Goal: Information Seeking & Learning: Compare options

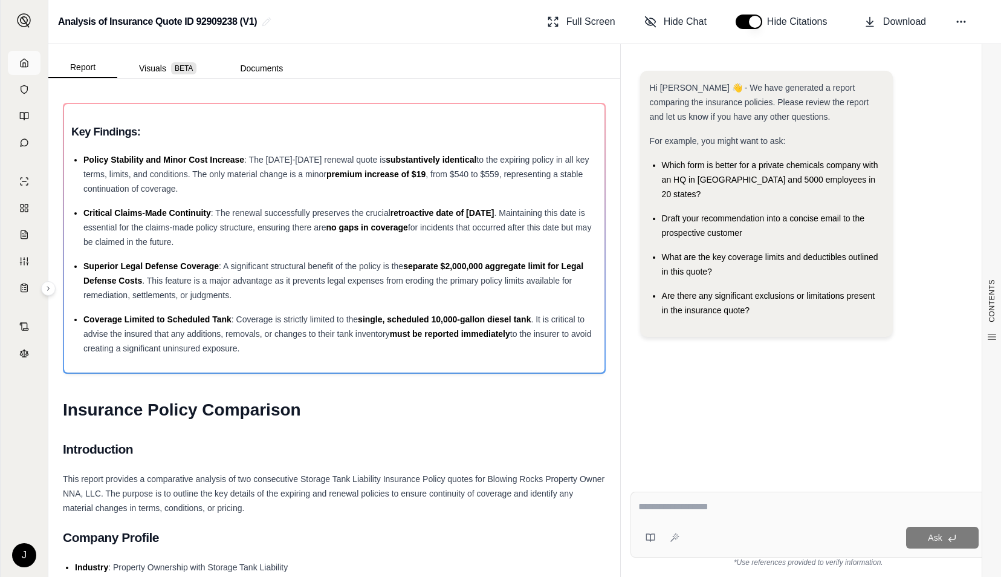
click at [22, 61] on icon at bounding box center [24, 63] width 10 height 10
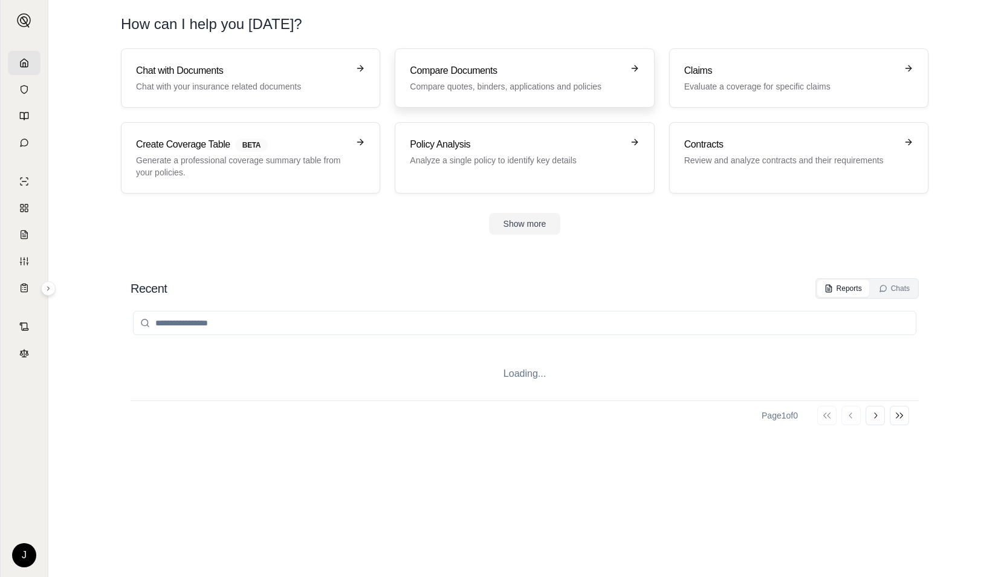
click at [470, 54] on link "Compare Documents Compare quotes, binders, applications and policies" at bounding box center [524, 77] width 259 height 59
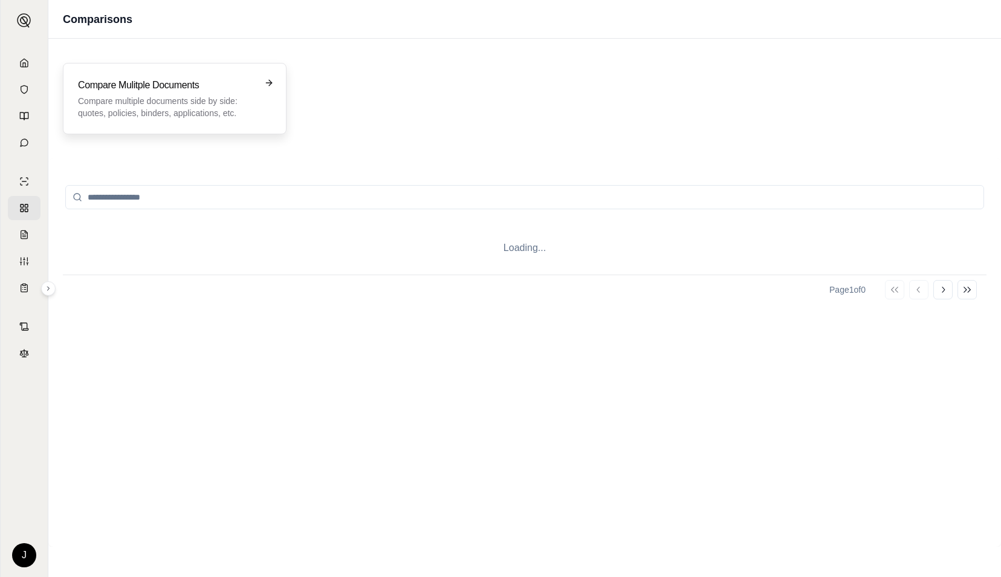
click at [157, 109] on p "Compare multiple documents side by side: quotes, policies, binders, application…" at bounding box center [166, 107] width 176 height 24
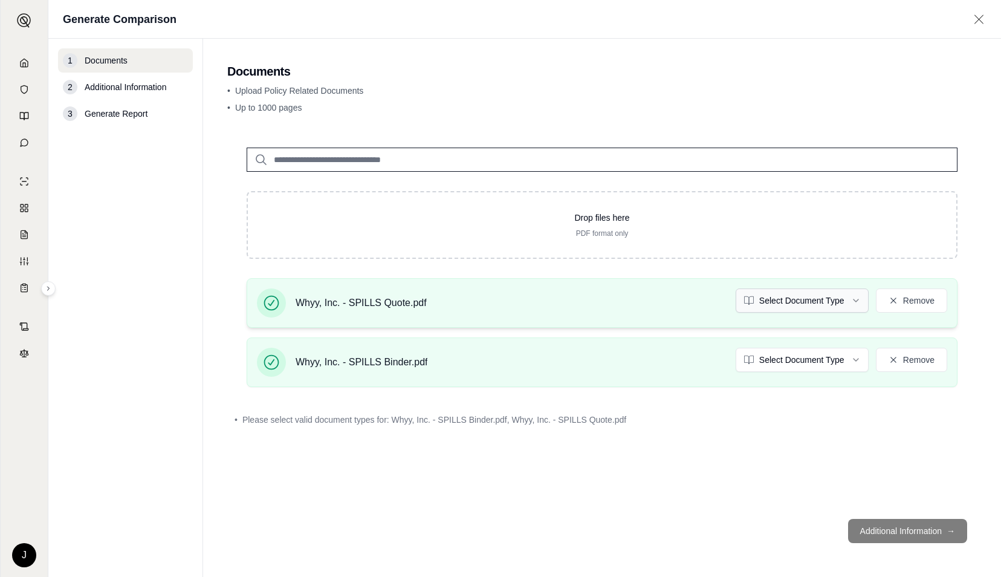
click at [822, 303] on html "J Generate Comparison 1 Documents 2 Additional Information 3 Generate Report Do…" at bounding box center [500, 288] width 1001 height 577
click at [807, 368] on html "J Generate Comparison 1 Documents 2 Additional Information 3 Generate Report Do…" at bounding box center [500, 288] width 1001 height 577
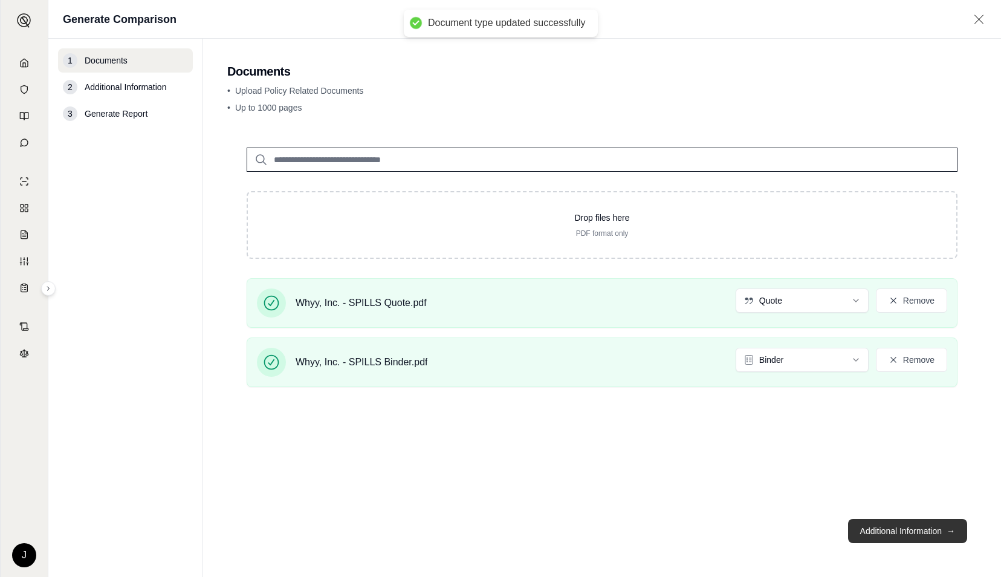
click at [875, 531] on button "Additional Information →" at bounding box center [907, 531] width 119 height 24
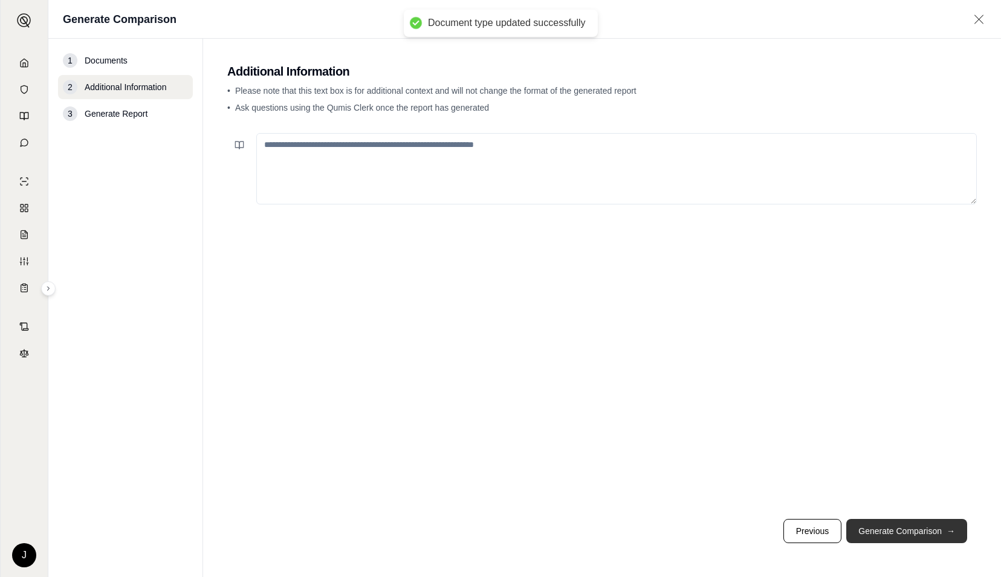
click at [900, 531] on button "Generate Comparison →" at bounding box center [906, 531] width 121 height 24
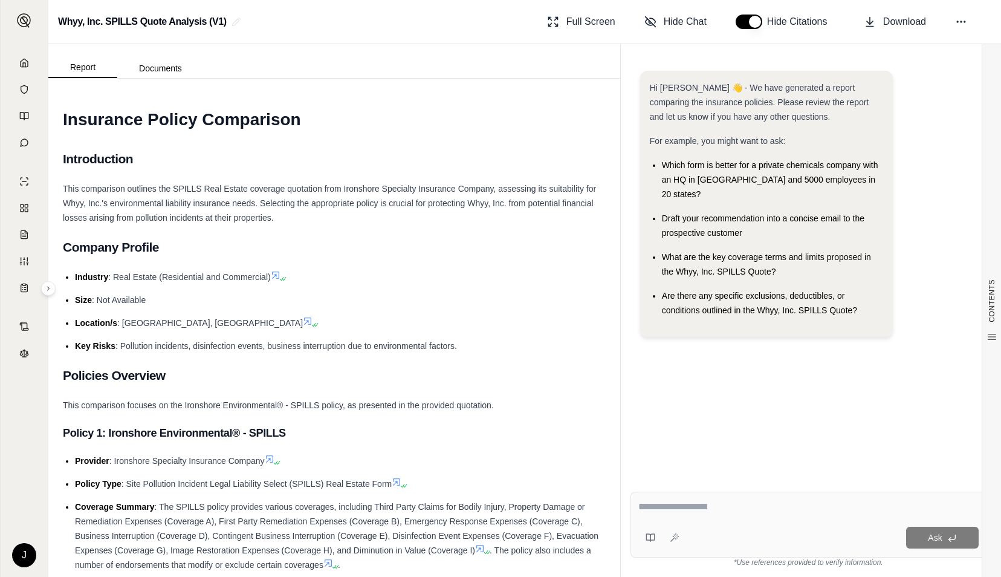
click at [700, 505] on textarea at bounding box center [808, 506] width 341 height 15
paste textarea "**********"
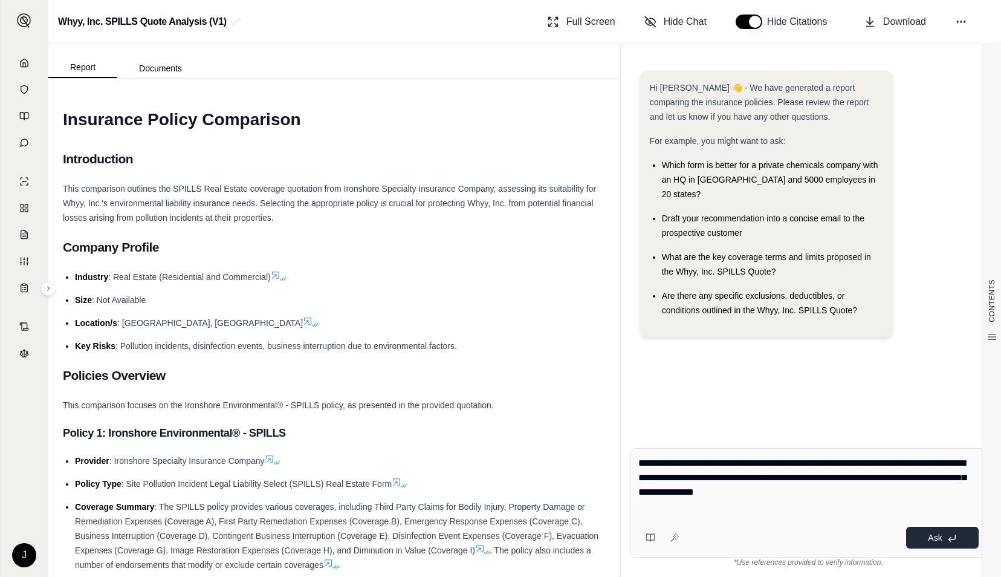
type textarea "**********"
click at [935, 537] on span "Ask" at bounding box center [935, 537] width 14 height 10
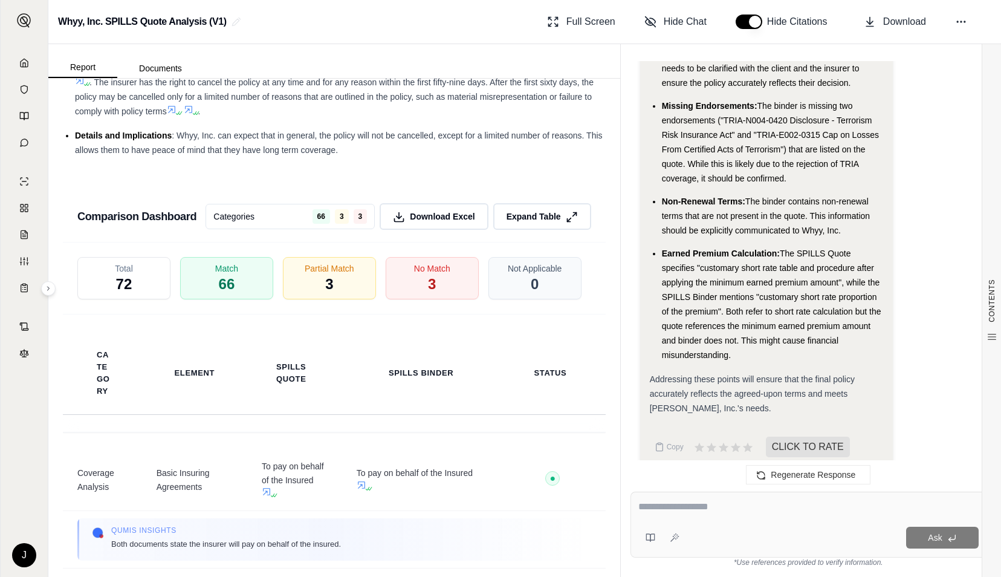
scroll to position [3197, 0]
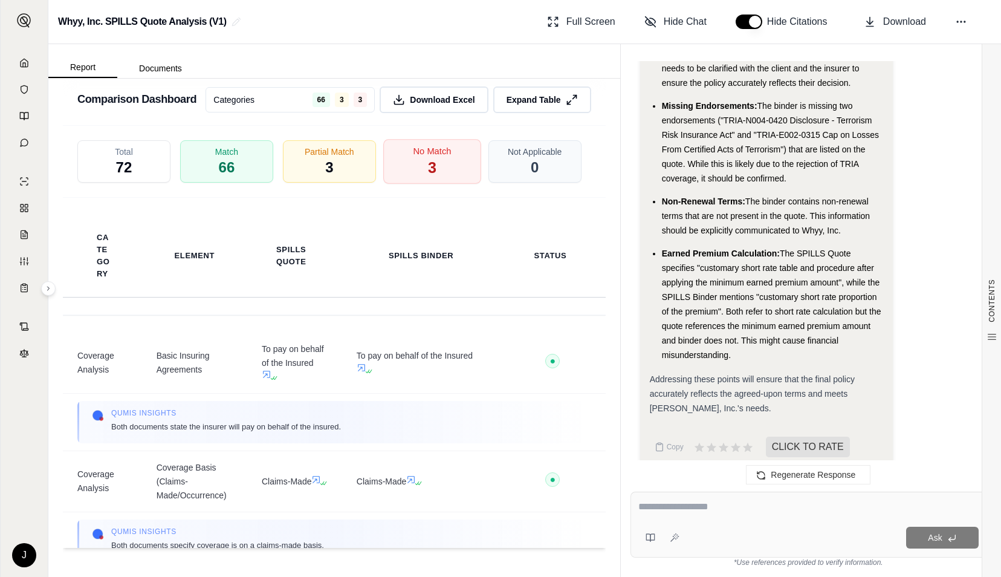
click at [419, 158] on span "No Match" at bounding box center [432, 151] width 38 height 13
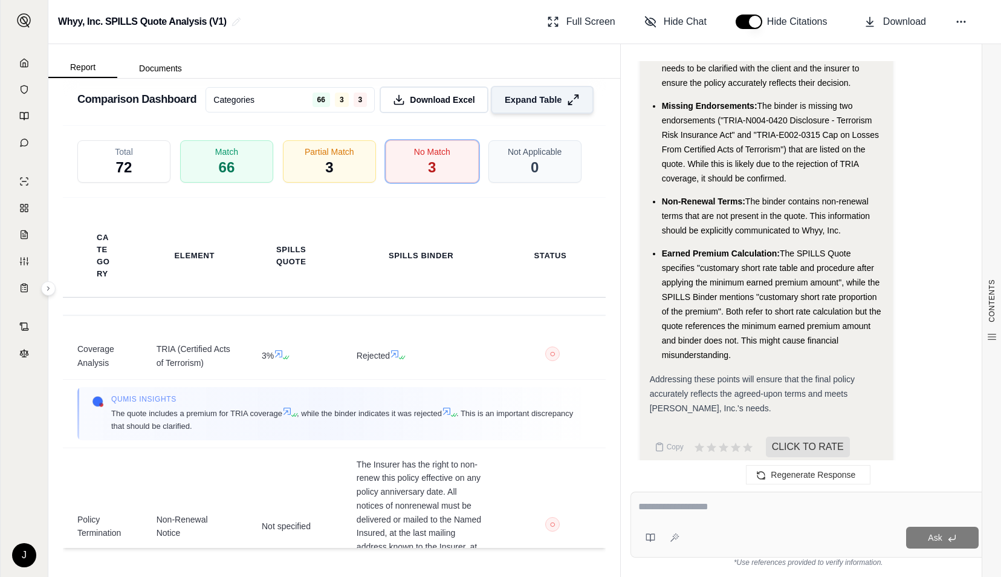
click at [542, 106] on span "Expand Table" at bounding box center [533, 99] width 57 height 13
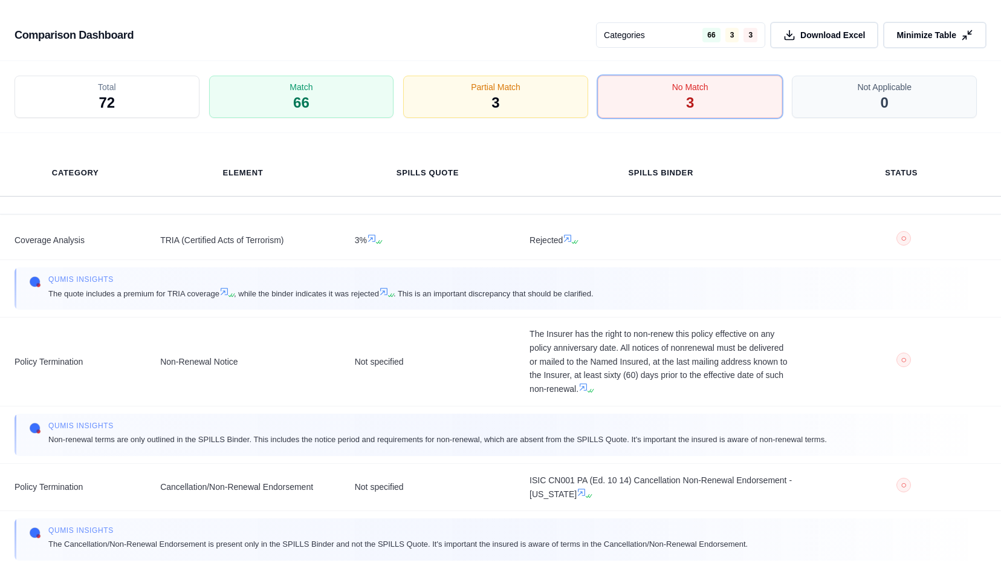
scroll to position [16, 0]
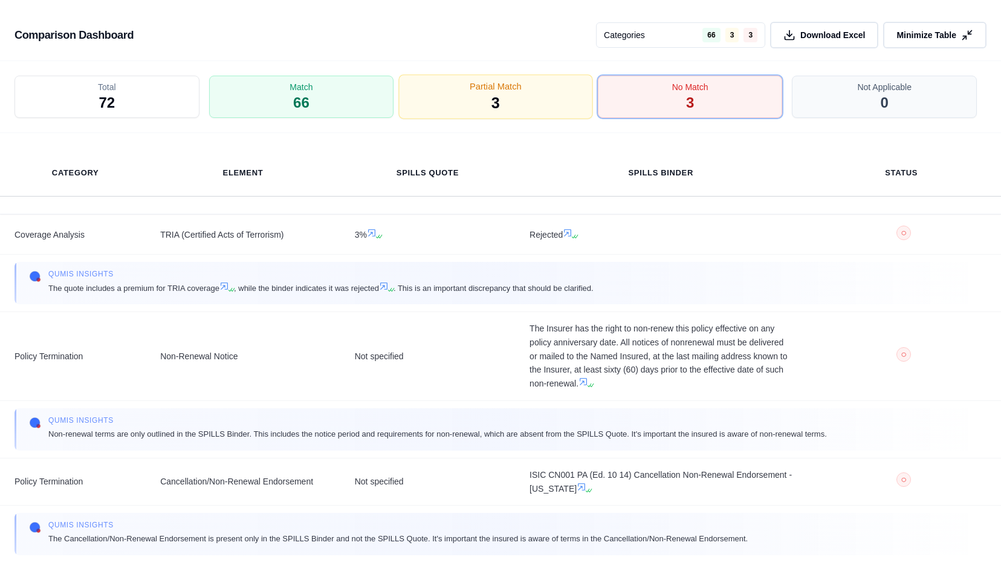
click at [529, 88] on div "Partial Match 3" at bounding box center [496, 97] width 194 height 45
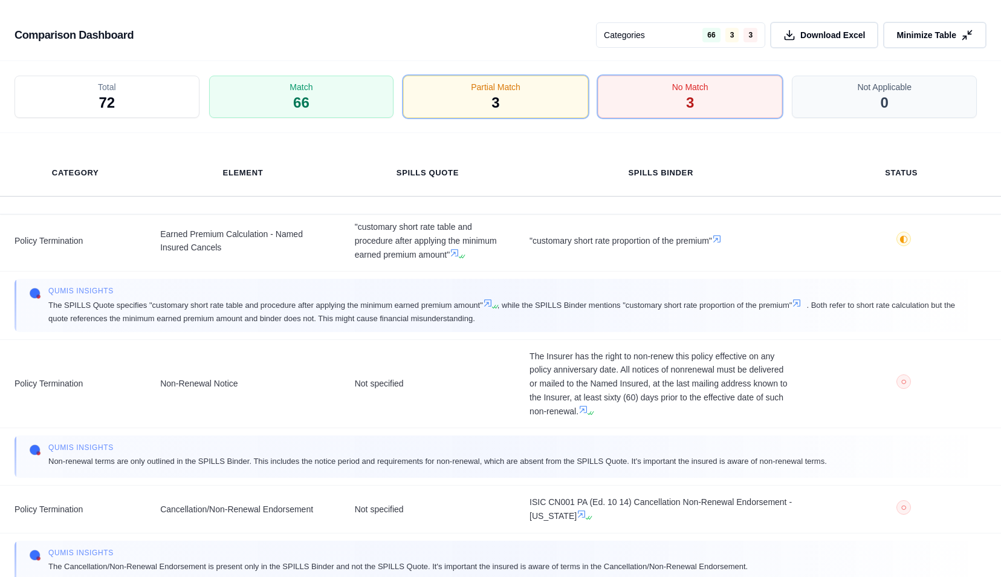
scroll to position [677, 0]
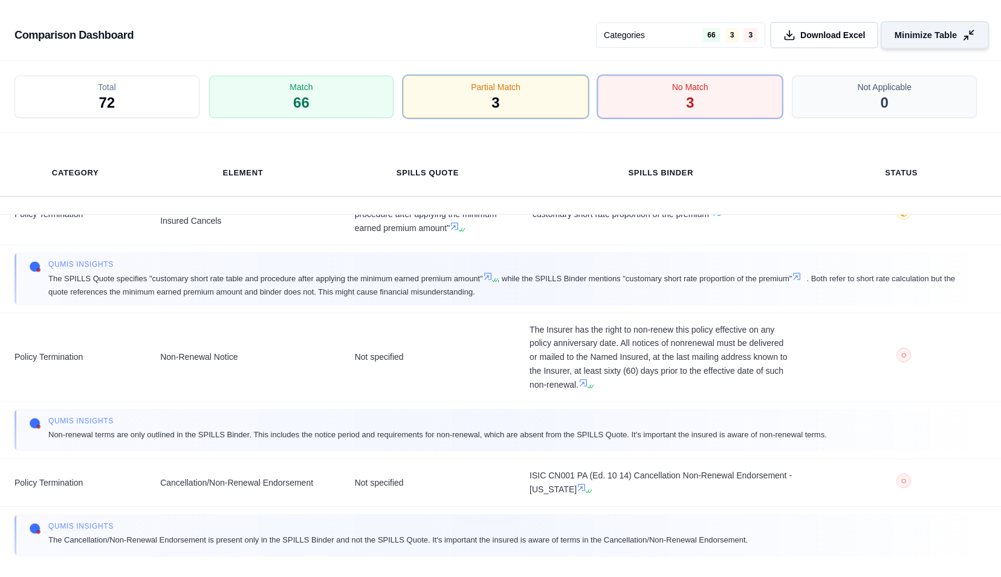
click at [928, 45] on button "Minimize Table" at bounding box center [935, 35] width 108 height 28
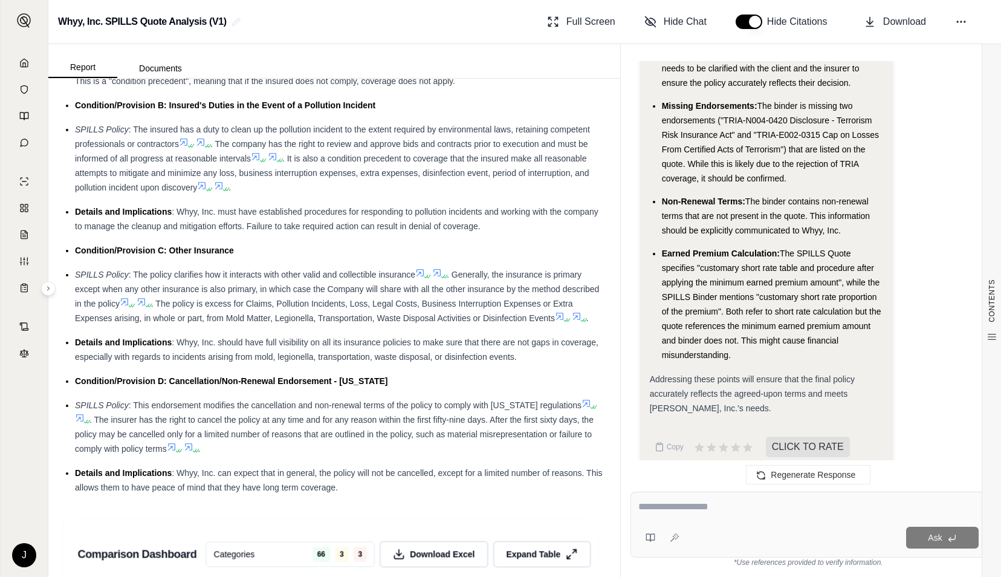
click at [727, 505] on textarea at bounding box center [808, 506] width 340 height 15
type textarea "**********"
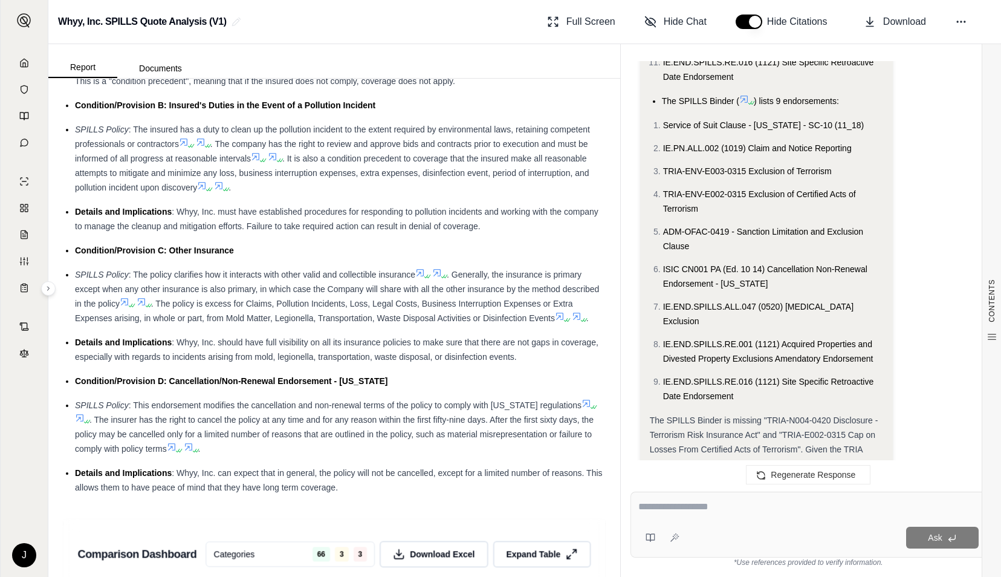
scroll to position [2984, 0]
